Goal: Task Accomplishment & Management: Use online tool/utility

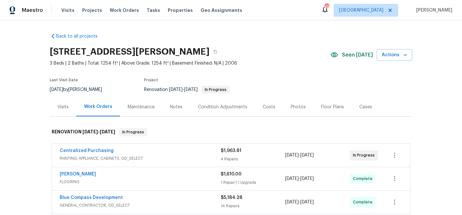
click at [178, 106] on div "Notes" at bounding box center [176, 107] width 13 height 6
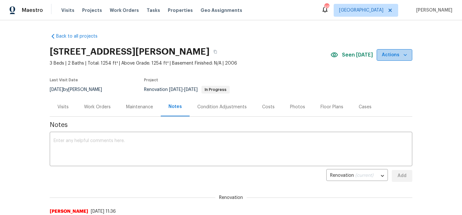
click at [405, 55] on icon "button" at bounding box center [405, 55] width 3 height 2
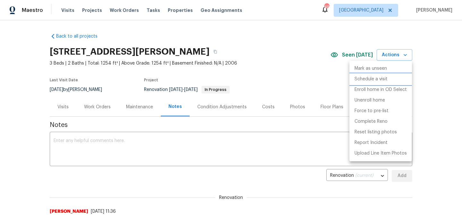
click at [390, 78] on li "Schedule a visit" at bounding box center [381, 79] width 63 height 11
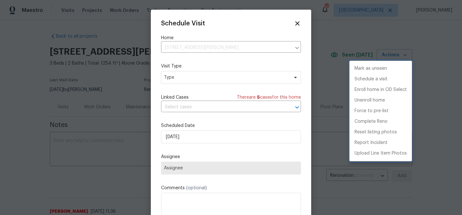
click at [258, 75] on div at bounding box center [231, 107] width 462 height 215
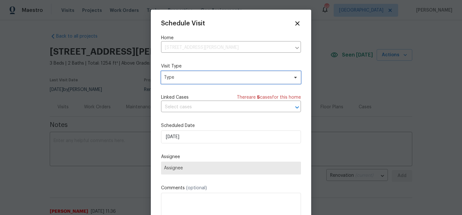
click at [256, 78] on span "Type" at bounding box center [226, 77] width 125 height 6
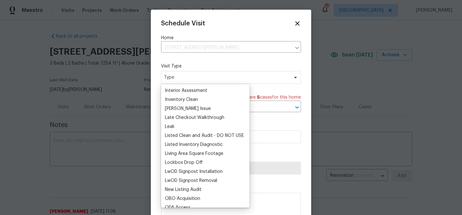
scroll to position [265, 0]
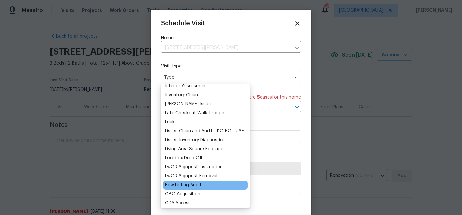
click at [205, 185] on div "New Listing Audit" at bounding box center [205, 184] width 85 height 9
click at [189, 183] on div "New Listing Audit" at bounding box center [183, 185] width 37 height 6
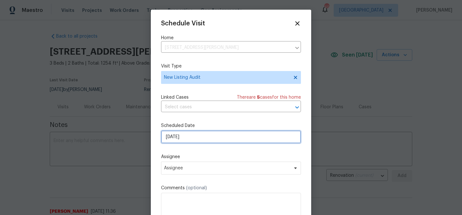
click at [200, 141] on input "[DATE]" at bounding box center [231, 136] width 140 height 13
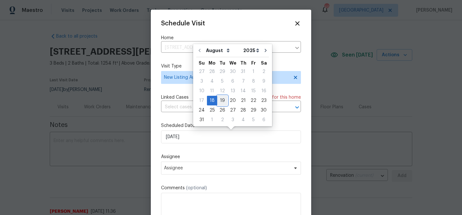
click at [222, 99] on div "19" at bounding box center [222, 100] width 10 height 9
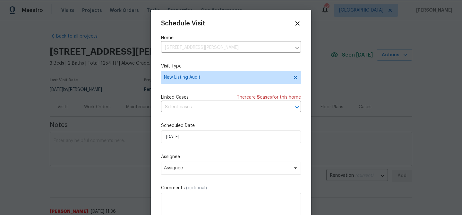
type input "8/19/2025"
click at [204, 169] on span "Assignee" at bounding box center [227, 167] width 126 height 5
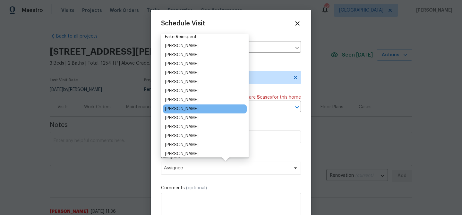
scroll to position [39, 0]
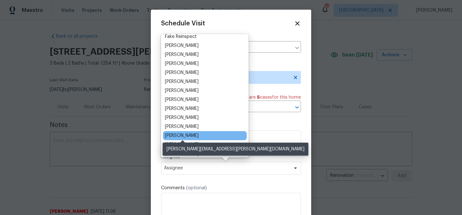
click at [198, 137] on div "[PERSON_NAME]" at bounding box center [182, 135] width 34 height 6
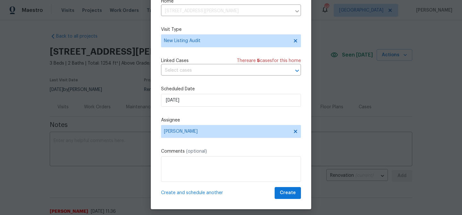
scroll to position [29, 0]
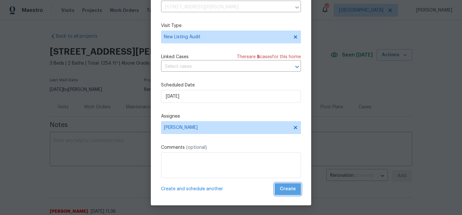
click at [292, 192] on span "Create" at bounding box center [288, 189] width 16 height 8
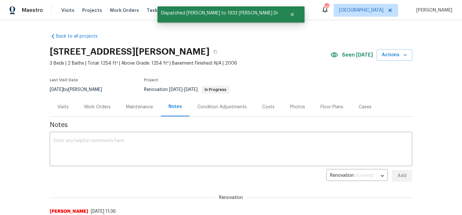
scroll to position [0, 0]
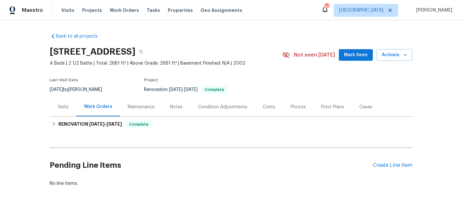
click at [177, 106] on div "Notes" at bounding box center [176, 107] width 13 height 6
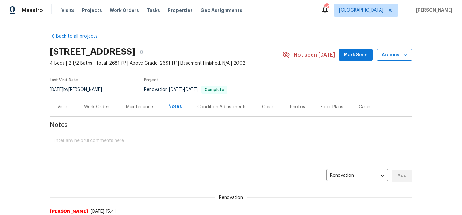
click at [393, 59] on span "Actions" at bounding box center [394, 55] width 25 height 8
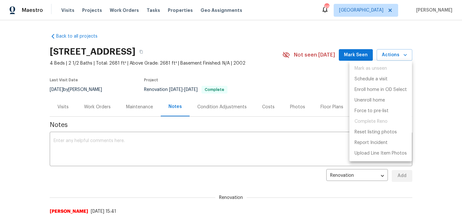
click at [380, 74] on ul "Mark as unseen Schedule a visit Enroll home in OD Select Unenroll home Force to…" at bounding box center [381, 111] width 63 height 101
click at [380, 80] on p "Schedule a visit" at bounding box center [371, 79] width 33 height 7
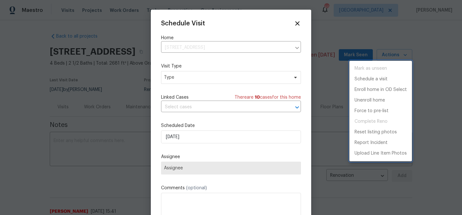
click at [215, 80] on div at bounding box center [231, 107] width 462 height 215
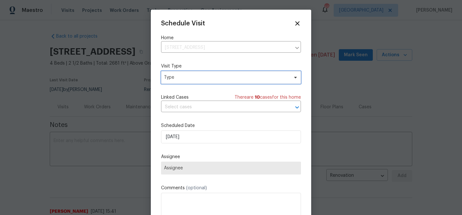
click at [215, 80] on span "Type" at bounding box center [226, 77] width 125 height 6
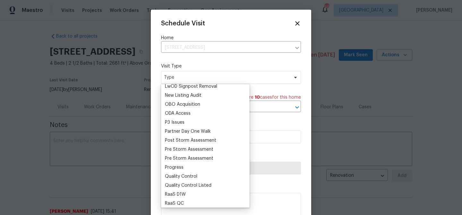
scroll to position [351, 0]
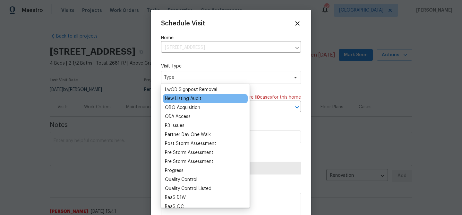
click at [202, 100] on div "New Listing Audit" at bounding box center [205, 98] width 85 height 9
click at [201, 100] on div "New Listing Audit" at bounding box center [183, 98] width 37 height 6
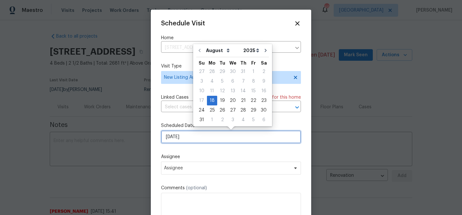
click at [196, 138] on input "[DATE]" at bounding box center [231, 136] width 140 height 13
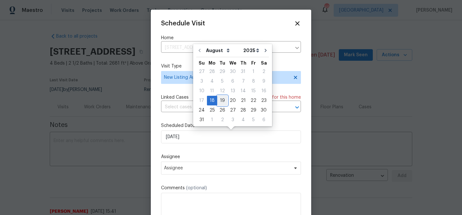
click at [220, 101] on div "19" at bounding box center [222, 100] width 10 height 9
type input "8/19/2025"
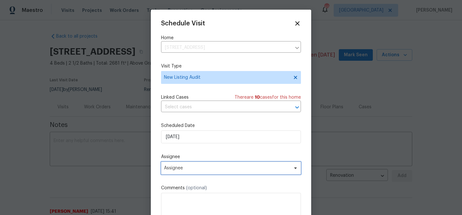
click at [199, 162] on span "Assignee" at bounding box center [231, 168] width 140 height 13
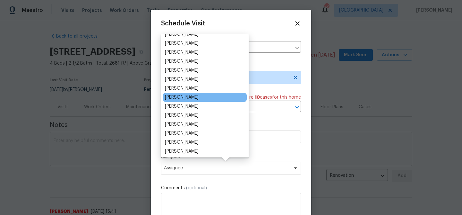
scroll to position [50, 0]
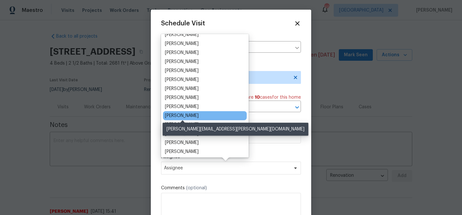
click at [198, 116] on div "[PERSON_NAME]" at bounding box center [182, 115] width 34 height 6
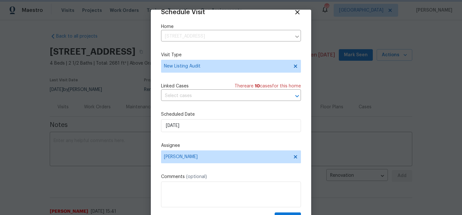
scroll to position [29, 0]
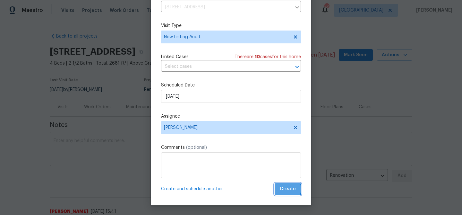
click at [284, 189] on span "Create" at bounding box center [288, 189] width 16 height 8
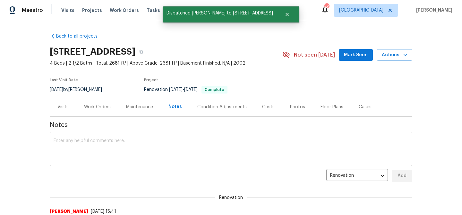
scroll to position [0, 0]
